Goal: Find specific page/section: Find specific page/section

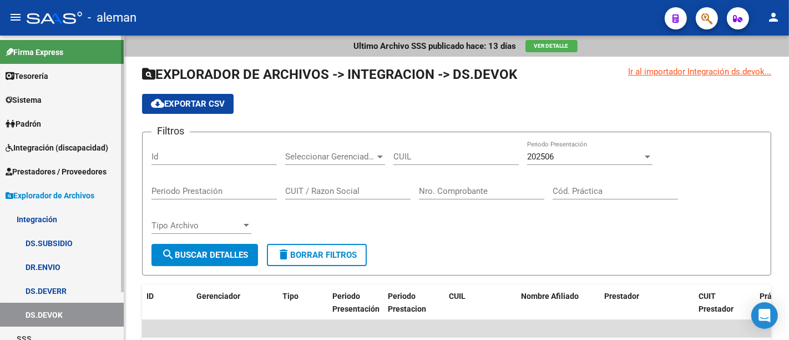
click at [73, 171] on span "Prestadores / Proveedores" at bounding box center [56, 171] width 101 height 12
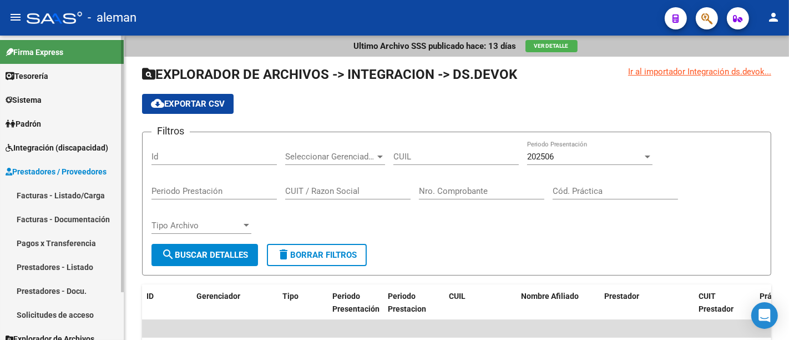
click at [59, 267] on link "Prestadores - Listado" at bounding box center [62, 267] width 124 height 24
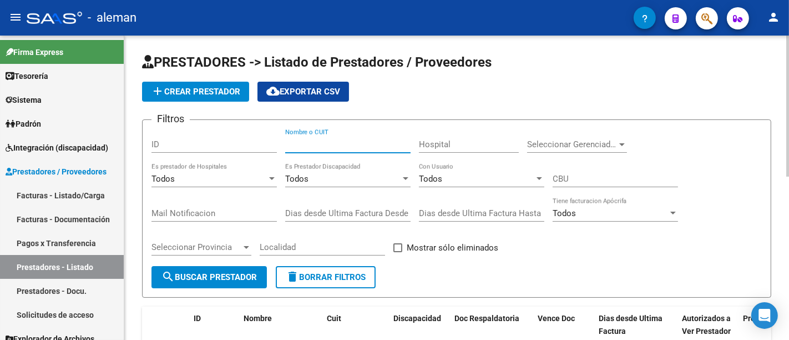
drag, startPoint x: 321, startPoint y: 147, endPoint x: 314, endPoint y: 139, distance: 10.2
click at [320, 145] on input "Nombre o CUIT" at bounding box center [347, 144] width 125 height 10
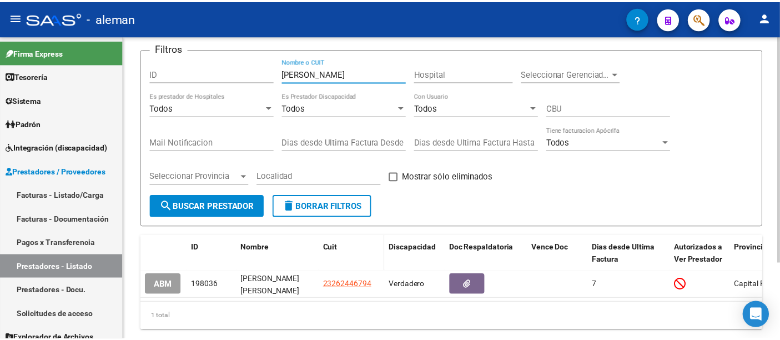
scroll to position [103, 0]
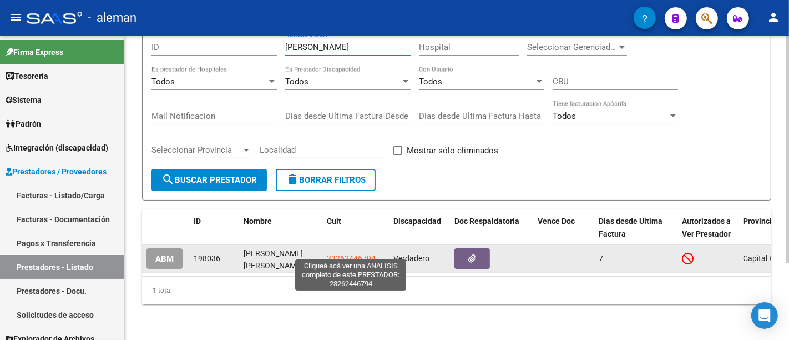
type input "[PERSON_NAME]"
click at [342, 254] on span "23262446794" at bounding box center [351, 258] width 49 height 9
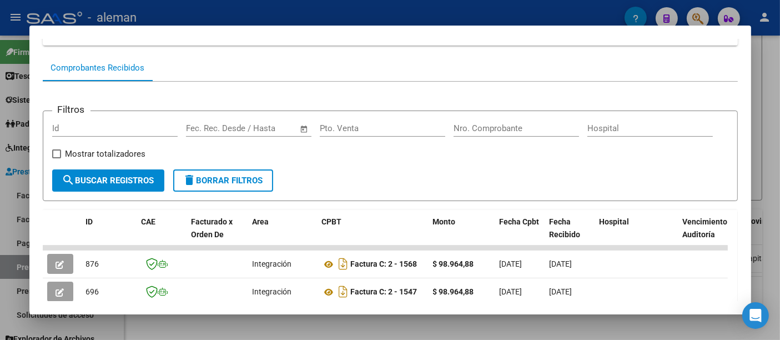
scroll to position [247, 0]
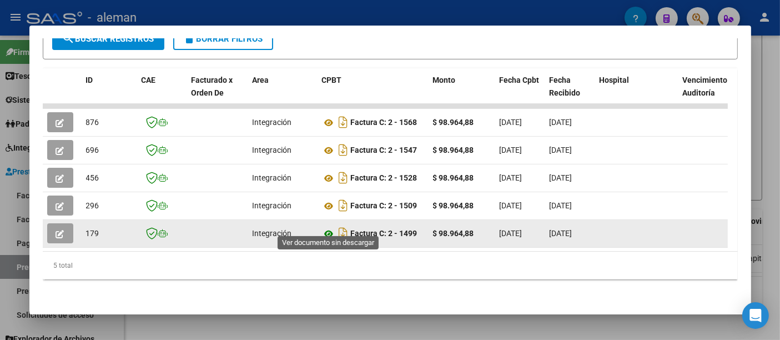
click at [330, 227] on icon at bounding box center [329, 233] width 14 height 13
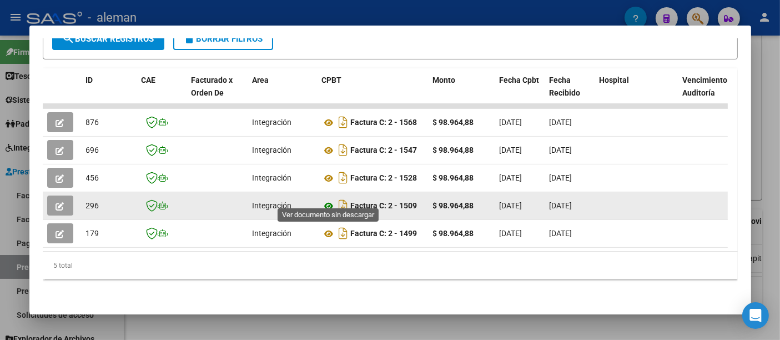
click at [329, 199] on icon at bounding box center [329, 205] width 14 height 13
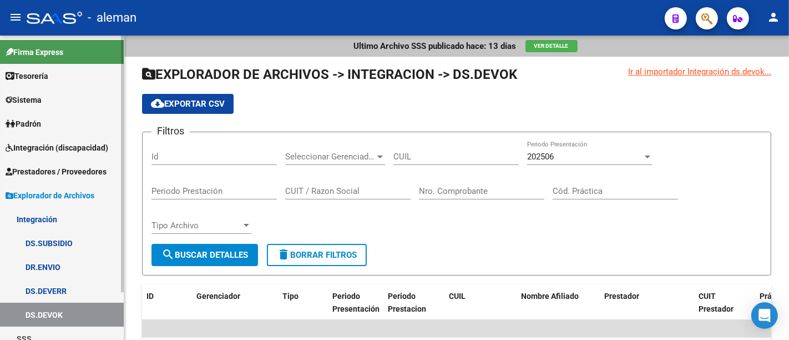
click at [76, 166] on span "Prestadores / Proveedores" at bounding box center [56, 171] width 101 height 12
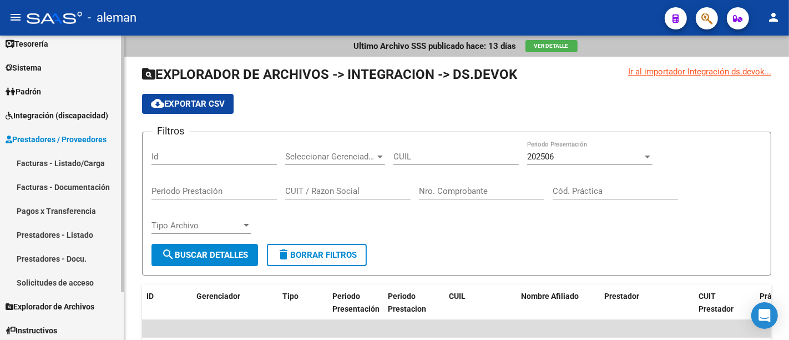
scroll to position [58, 0]
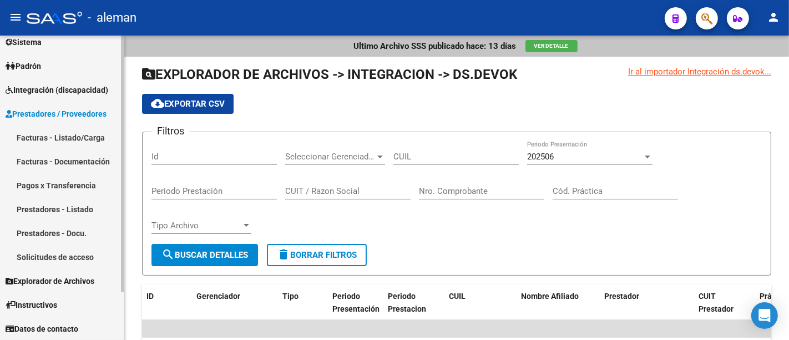
click at [79, 211] on link "Prestadores - Listado" at bounding box center [62, 209] width 124 height 24
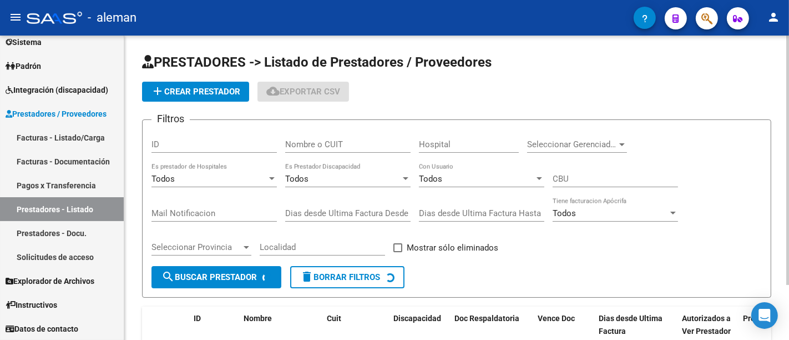
click at [328, 144] on input "Nombre o CUIT" at bounding box center [347, 144] width 125 height 10
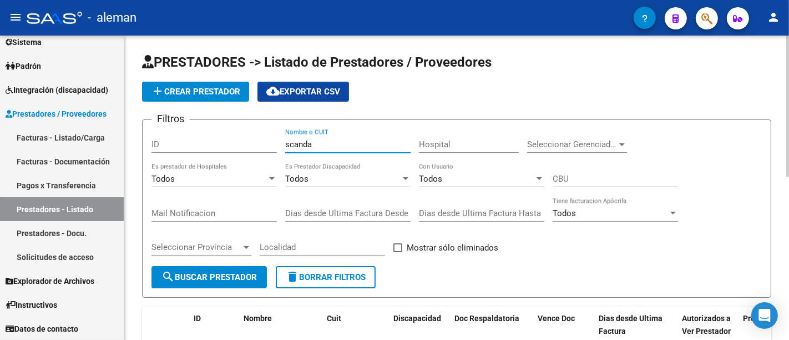
type input "[PERSON_NAME]"
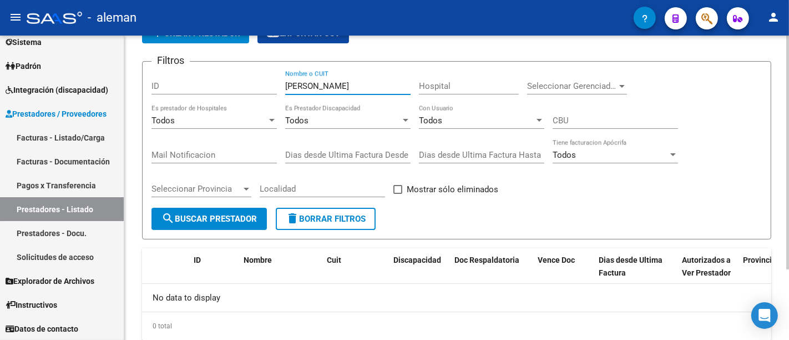
scroll to position [31, 0]
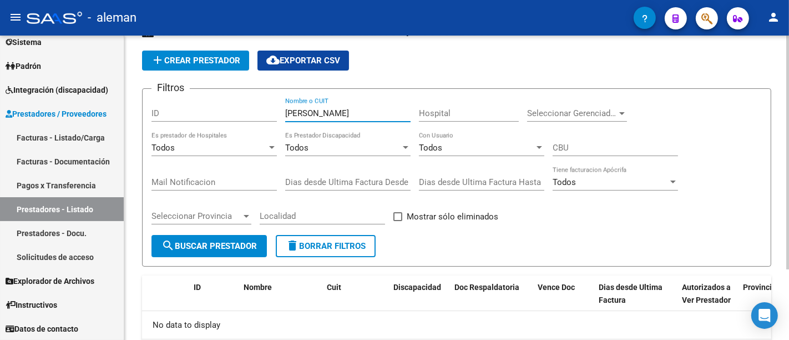
drag, startPoint x: 322, startPoint y: 110, endPoint x: 233, endPoint y: 112, distance: 88.8
click at [233, 112] on div "Filtros ID [PERSON_NAME] Nombre o CUIT Hospital Seleccionar Gerenciador Selecci…" at bounding box center [456, 166] width 610 height 137
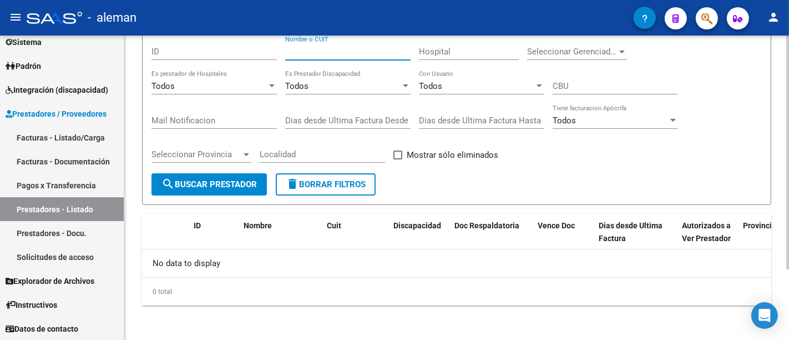
scroll to position [0, 0]
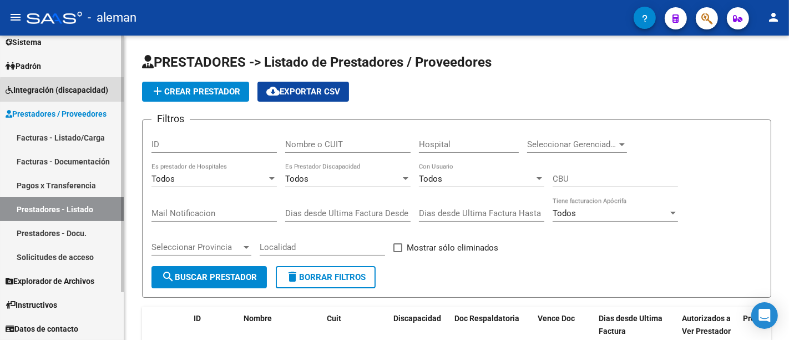
click at [68, 90] on span "Integración (discapacidad)" at bounding box center [57, 90] width 103 height 12
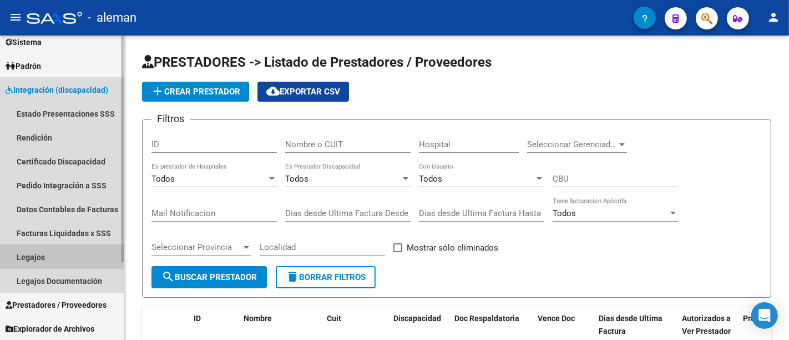
click at [65, 254] on link "Legajos" at bounding box center [62, 257] width 124 height 24
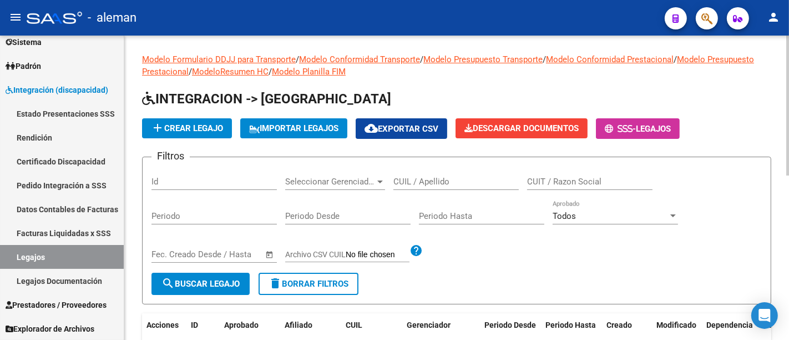
click at [415, 174] on div "CUIL / Apellido" at bounding box center [455, 178] width 125 height 24
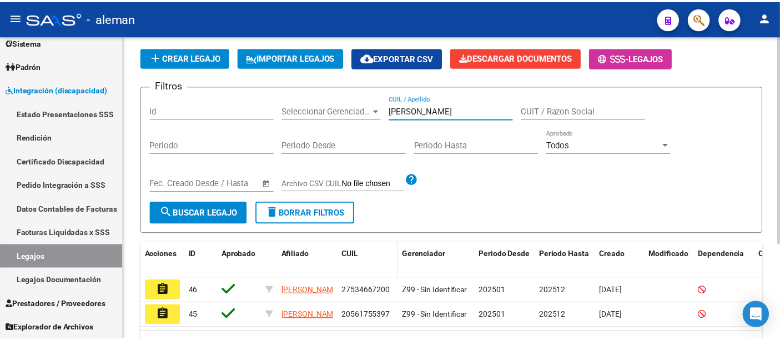
scroll to position [140, 0]
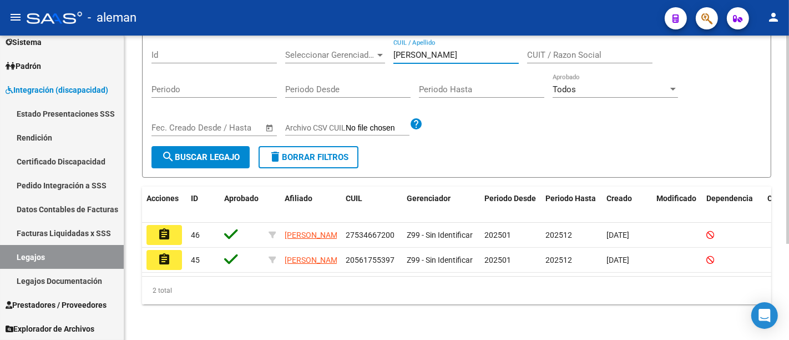
type input "scandar"
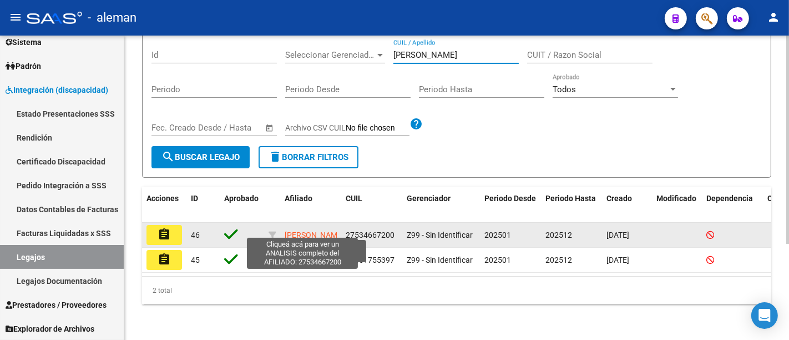
click at [304, 230] on span "SCANDAR JULIA" at bounding box center [314, 234] width 59 height 9
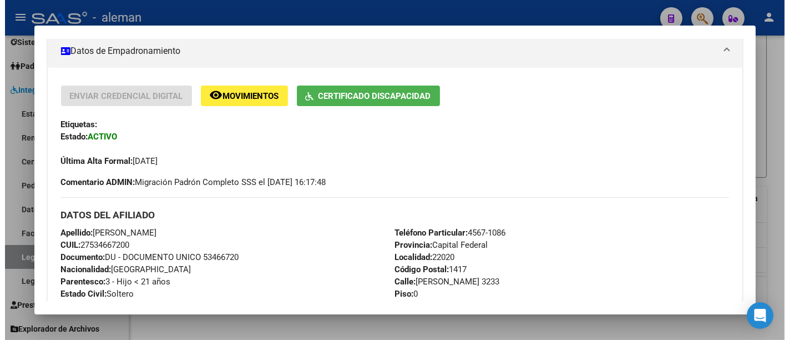
scroll to position [185, 0]
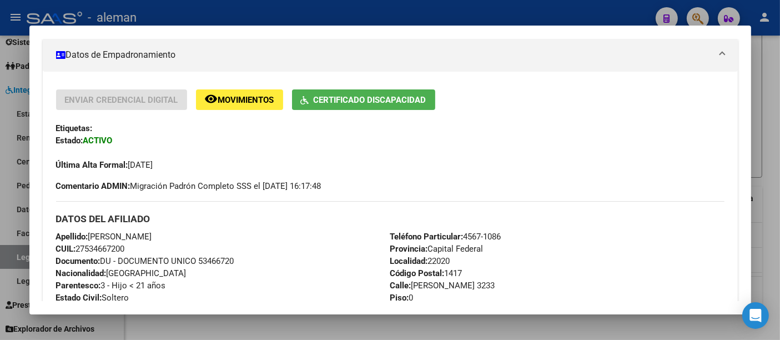
click at [762, 85] on div at bounding box center [390, 170] width 780 height 340
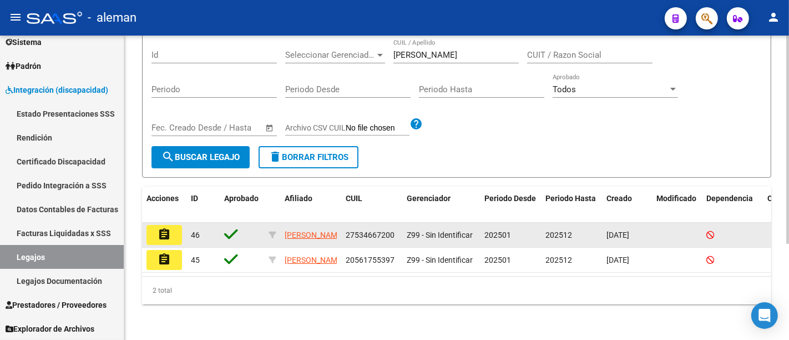
click at [176, 225] on button "assignment" at bounding box center [165, 235] width 36 height 20
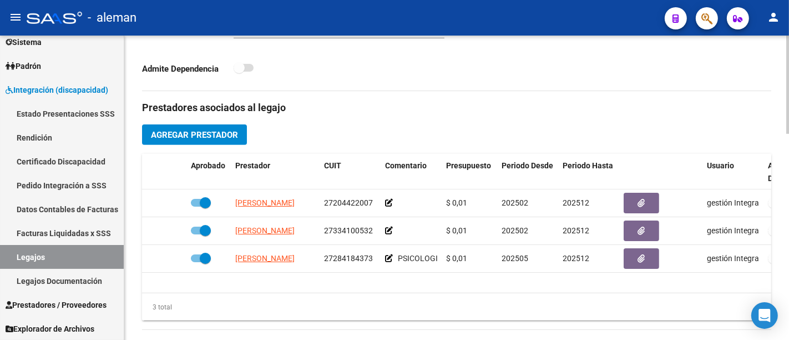
scroll to position [308, 0]
